Goal: Navigation & Orientation: Find specific page/section

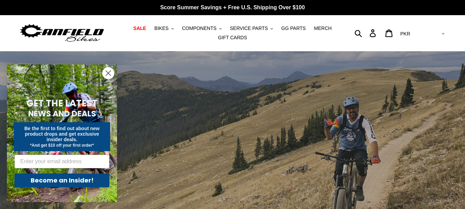
click at [146, 28] on span "SALE" at bounding box center [139, 28] width 13 height 6
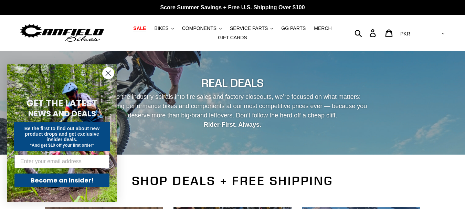
click at [434, 31] on select "AED AFN ALL AMD ANG AUD AWG AZN [GEOGRAPHIC_DATA] BBD BDT BGN BIF BND [PERSON_N…" at bounding box center [421, 34] width 49 height 13
select select "USD"
click at [426, 28] on select "AED AFN ALL AMD ANG AUD AWG AZN [GEOGRAPHIC_DATA] BBD BDT BGN BIF BND [PERSON_N…" at bounding box center [421, 34] width 49 height 13
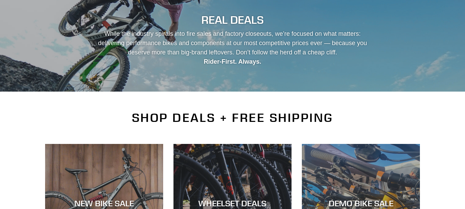
scroll to position [103, 0]
